Goal: Task Accomplishment & Management: Use online tool/utility

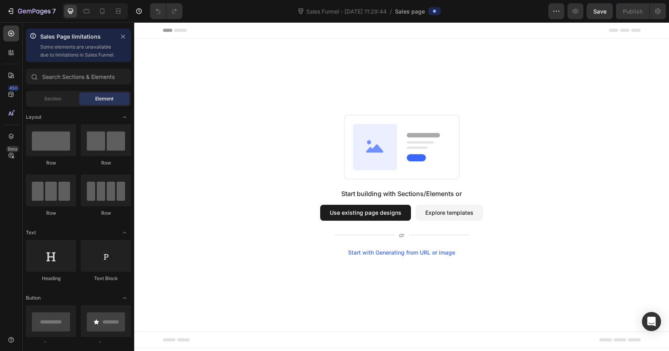
click at [456, 214] on button "Explore templates" at bounding box center [448, 213] width 67 height 16
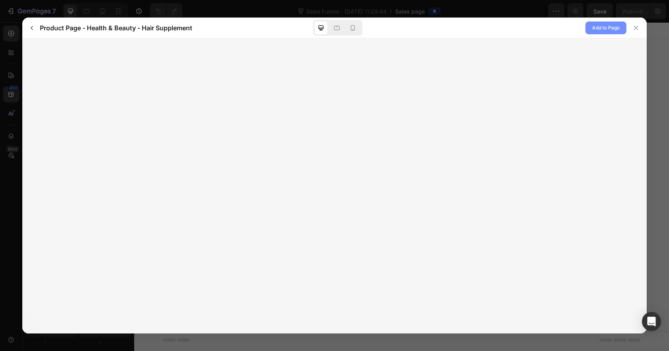
click at [604, 26] on span "Add to Page" at bounding box center [605, 28] width 27 height 10
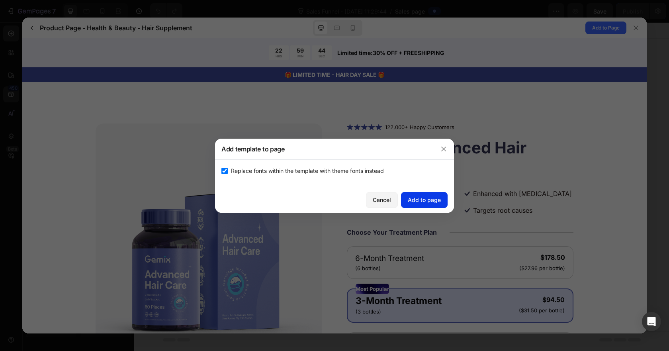
click at [429, 202] on div "Add to page" at bounding box center [423, 199] width 33 height 8
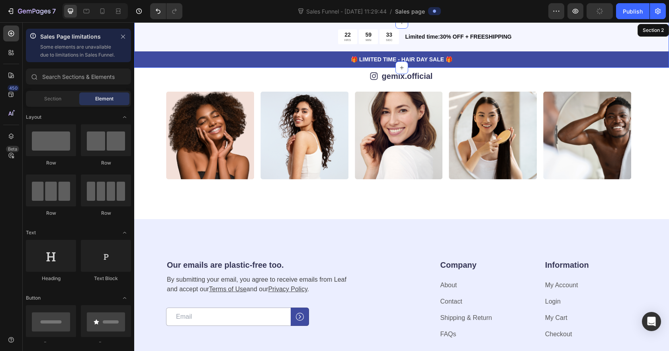
scroll to position [1698, 0]
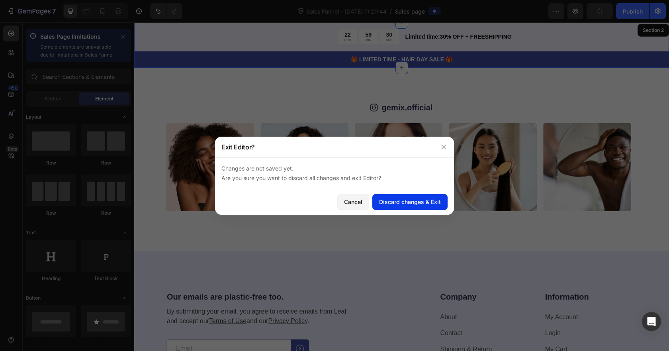
click at [404, 198] on div "Discard changes & Exit" at bounding box center [410, 201] width 62 height 8
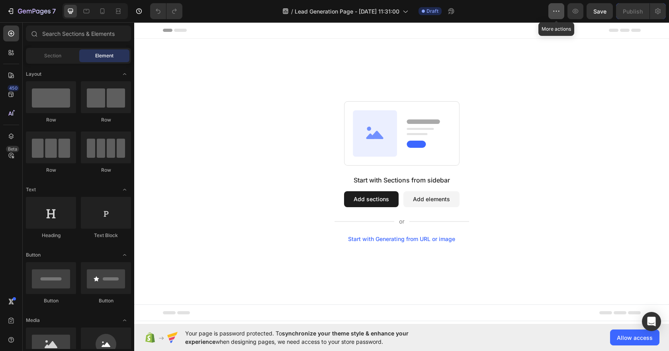
click at [556, 10] on icon "button" at bounding box center [556, 11] width 8 height 8
click at [10, 9] on icon "button" at bounding box center [12, 11] width 4 height 6
